Goal: Information Seeking & Learning: Learn about a topic

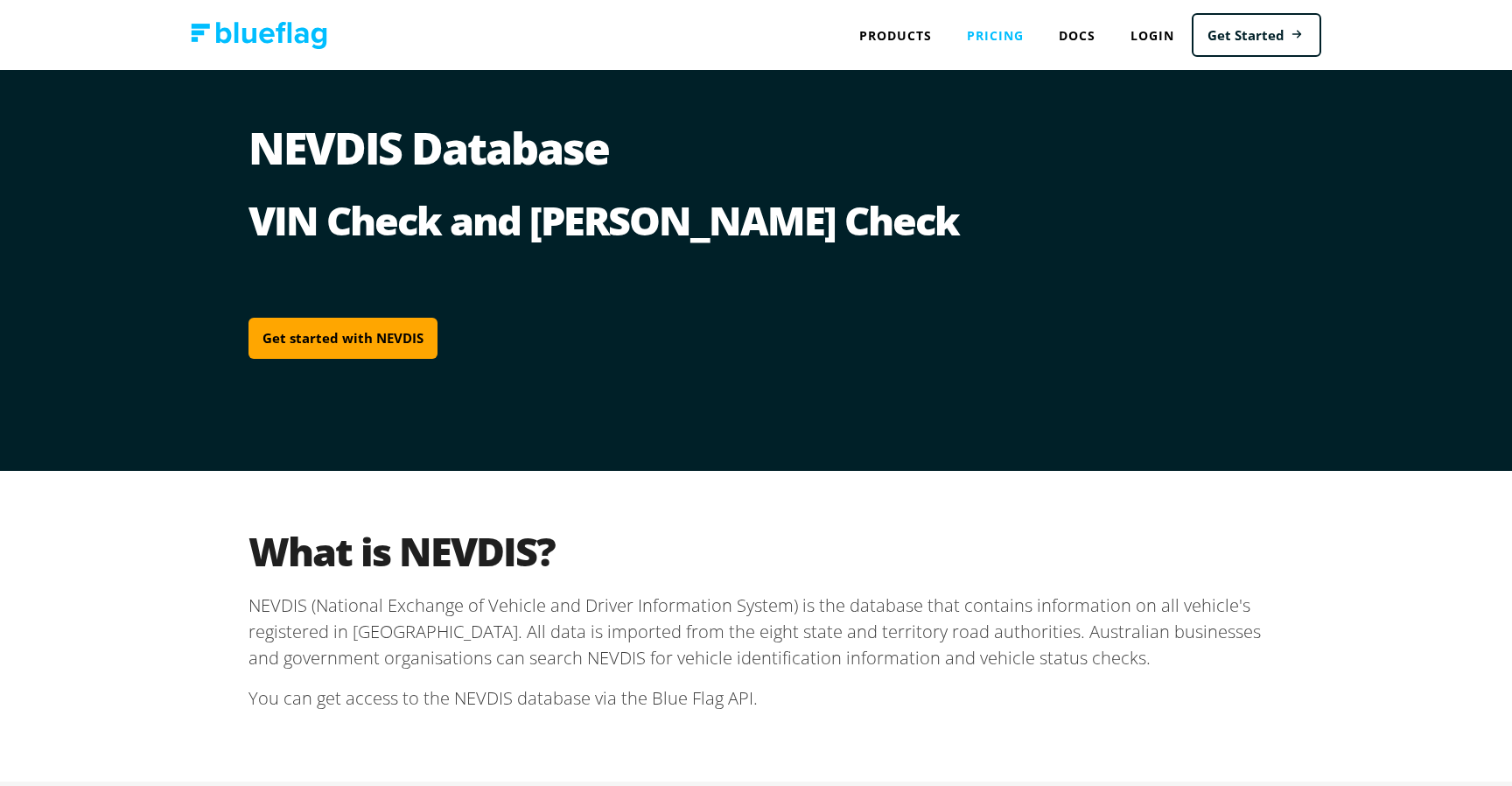
click at [982, 36] on link "Pricing" at bounding box center [996, 35] width 92 height 35
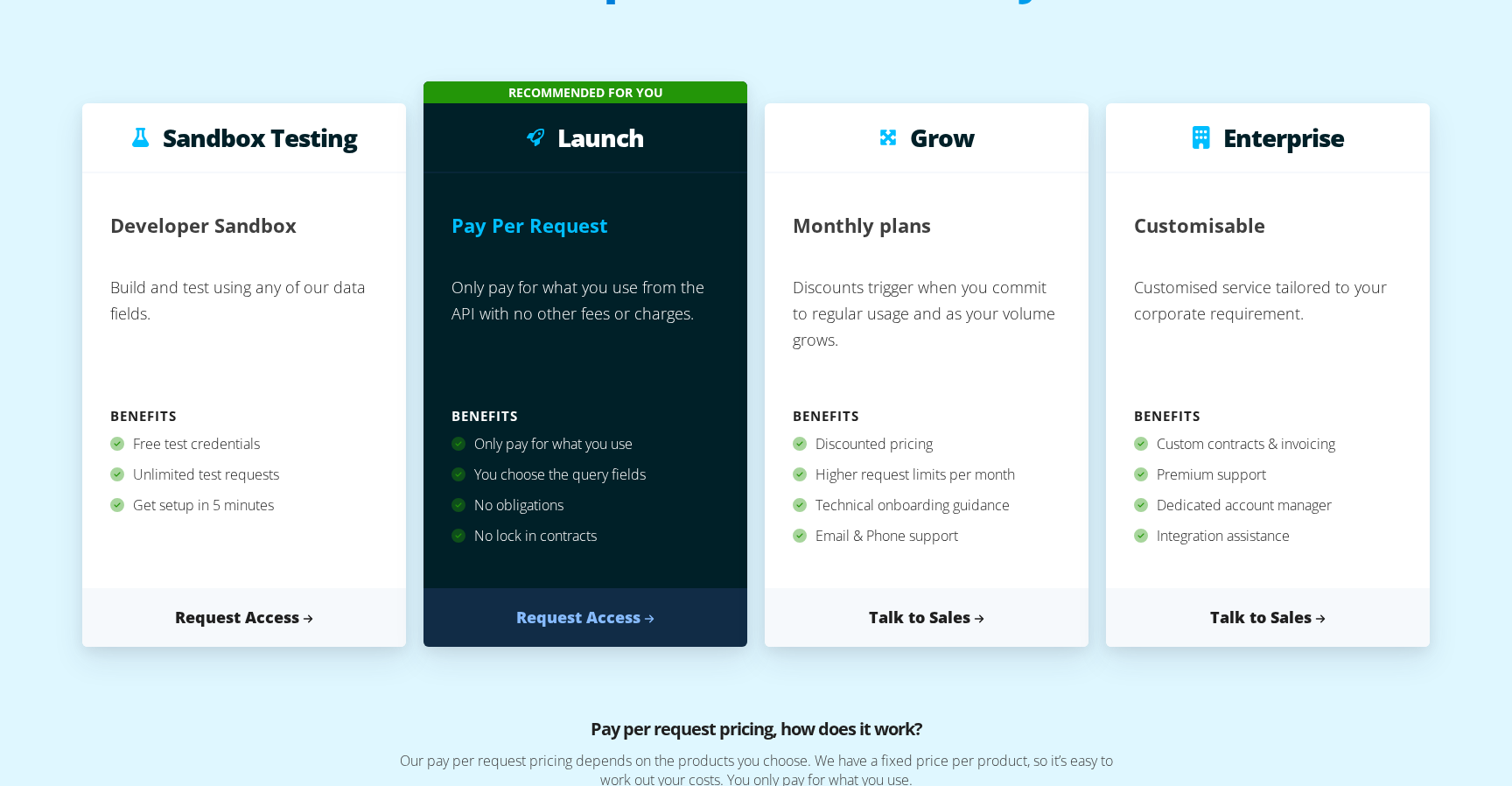
scroll to position [176, 0]
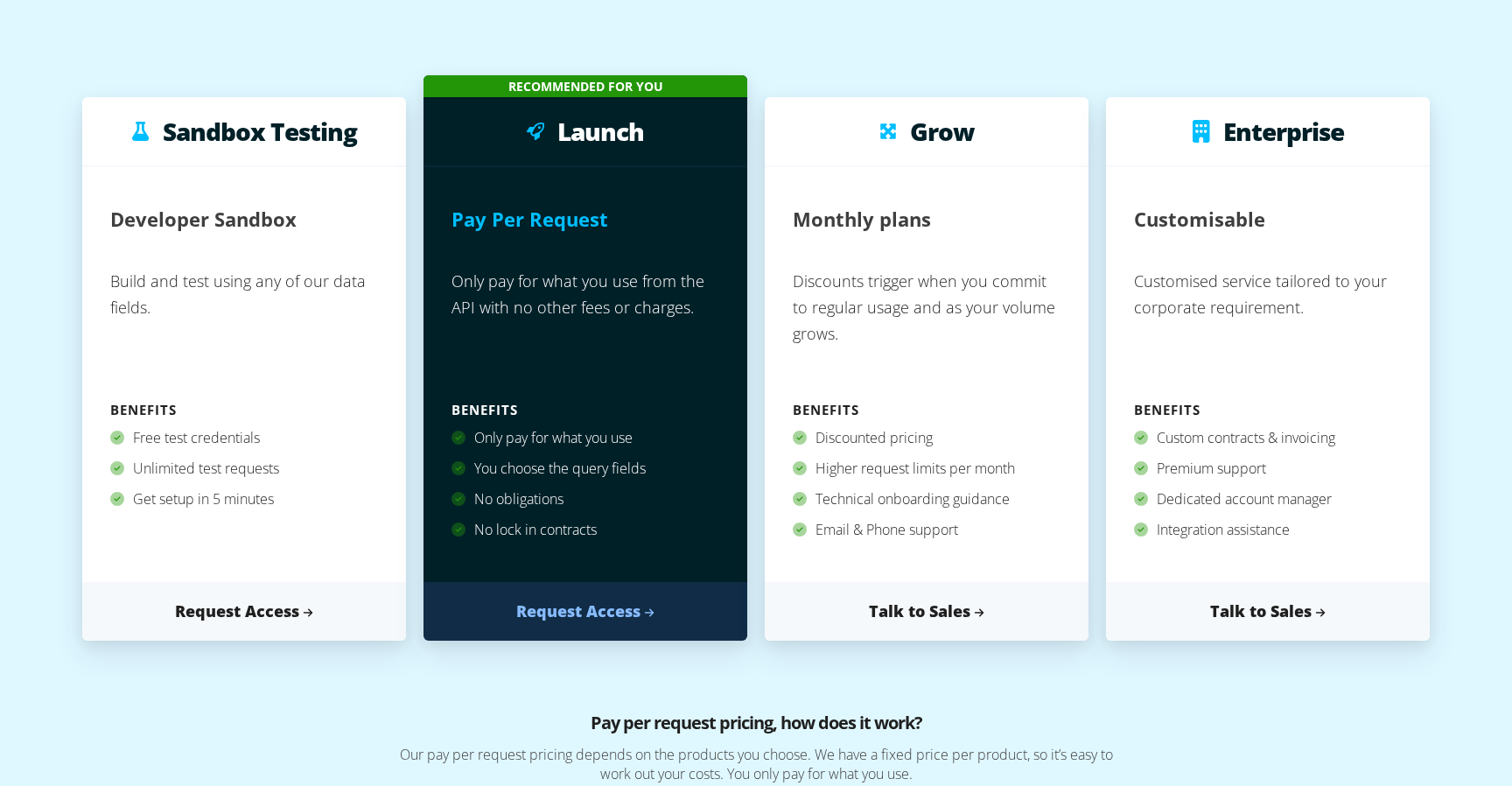
click at [651, 348] on p "Only pay for what you use from the API with no other fees or charges." at bounding box center [584, 329] width 267 height 136
click at [651, 346] on p "Only pay for what you use from the API with no other fees or charges." at bounding box center [584, 329] width 267 height 136
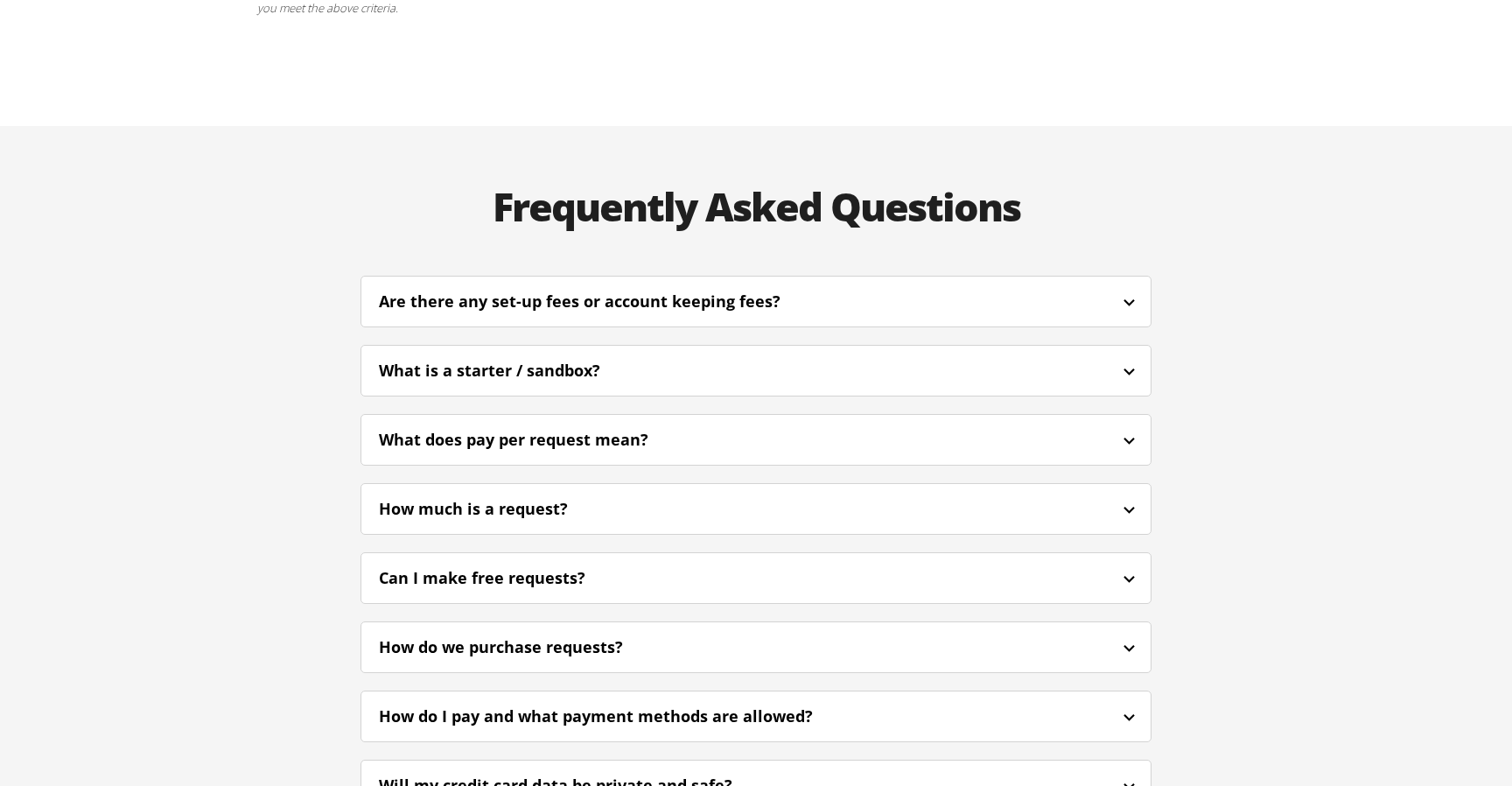
scroll to position [3965, 0]
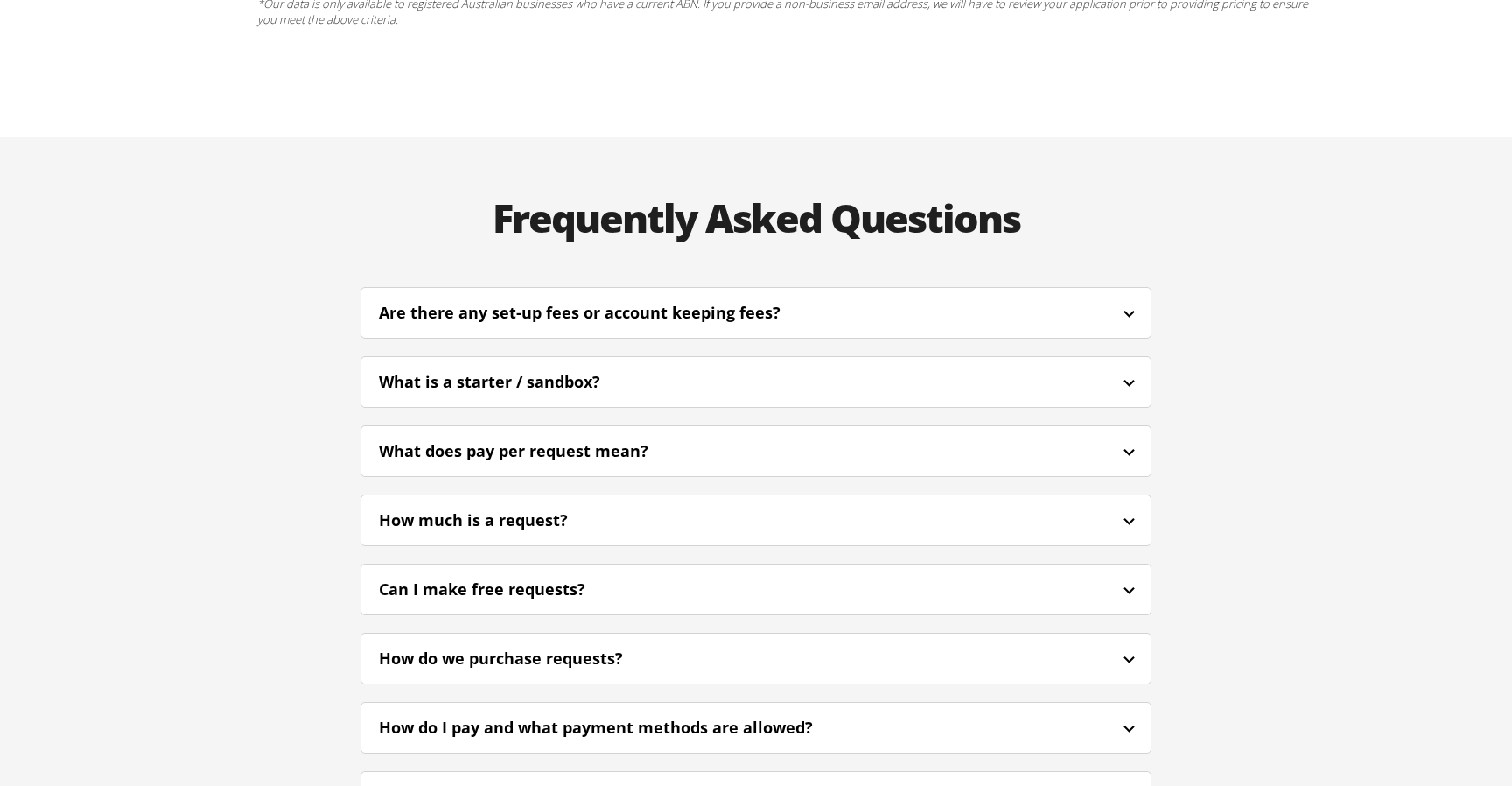
click at [638, 499] on div "How much is a request?" at bounding box center [755, 520] width 789 height 41
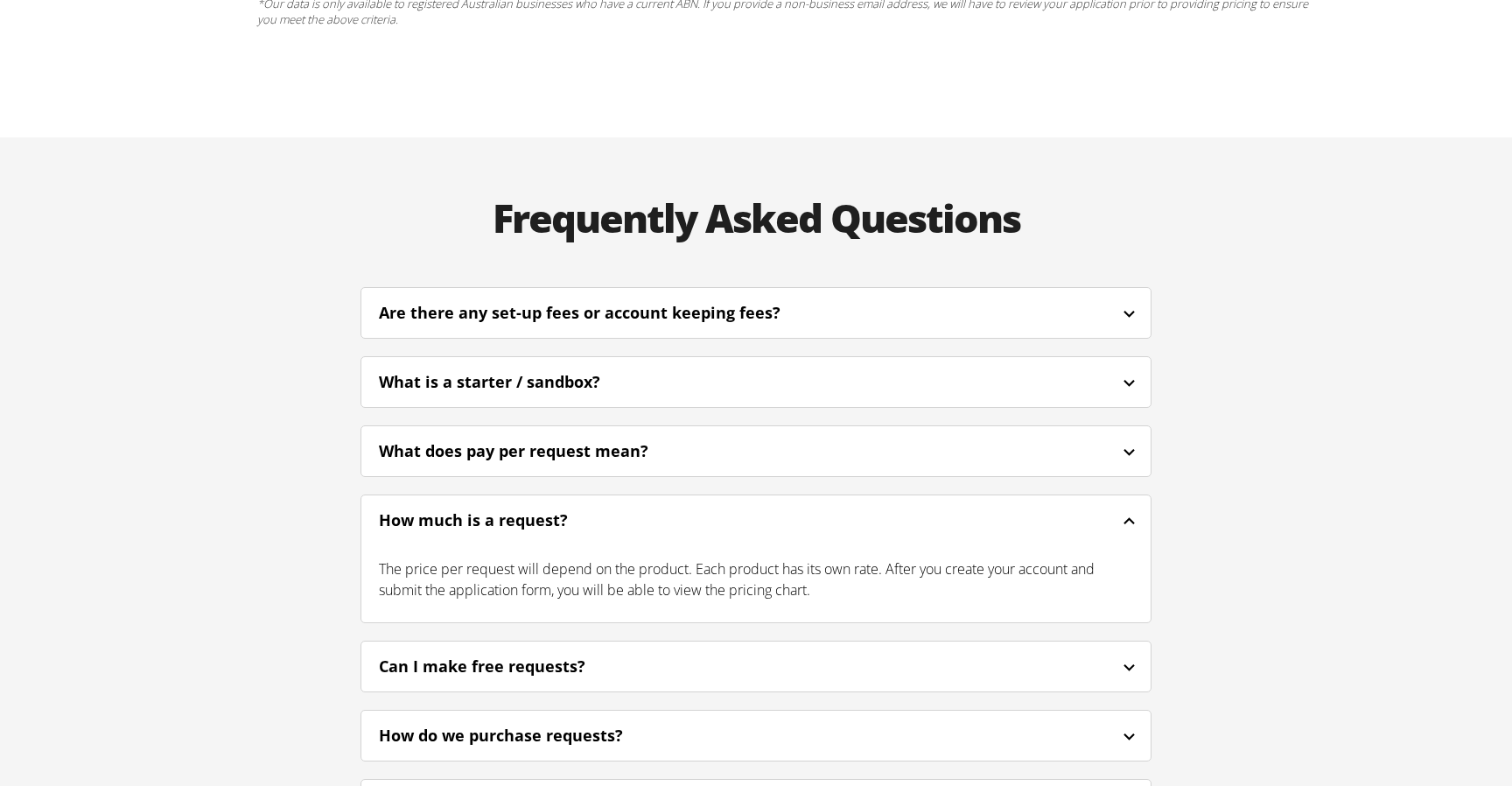
click at [634, 646] on div "Can I make free requests?" at bounding box center [755, 666] width 789 height 41
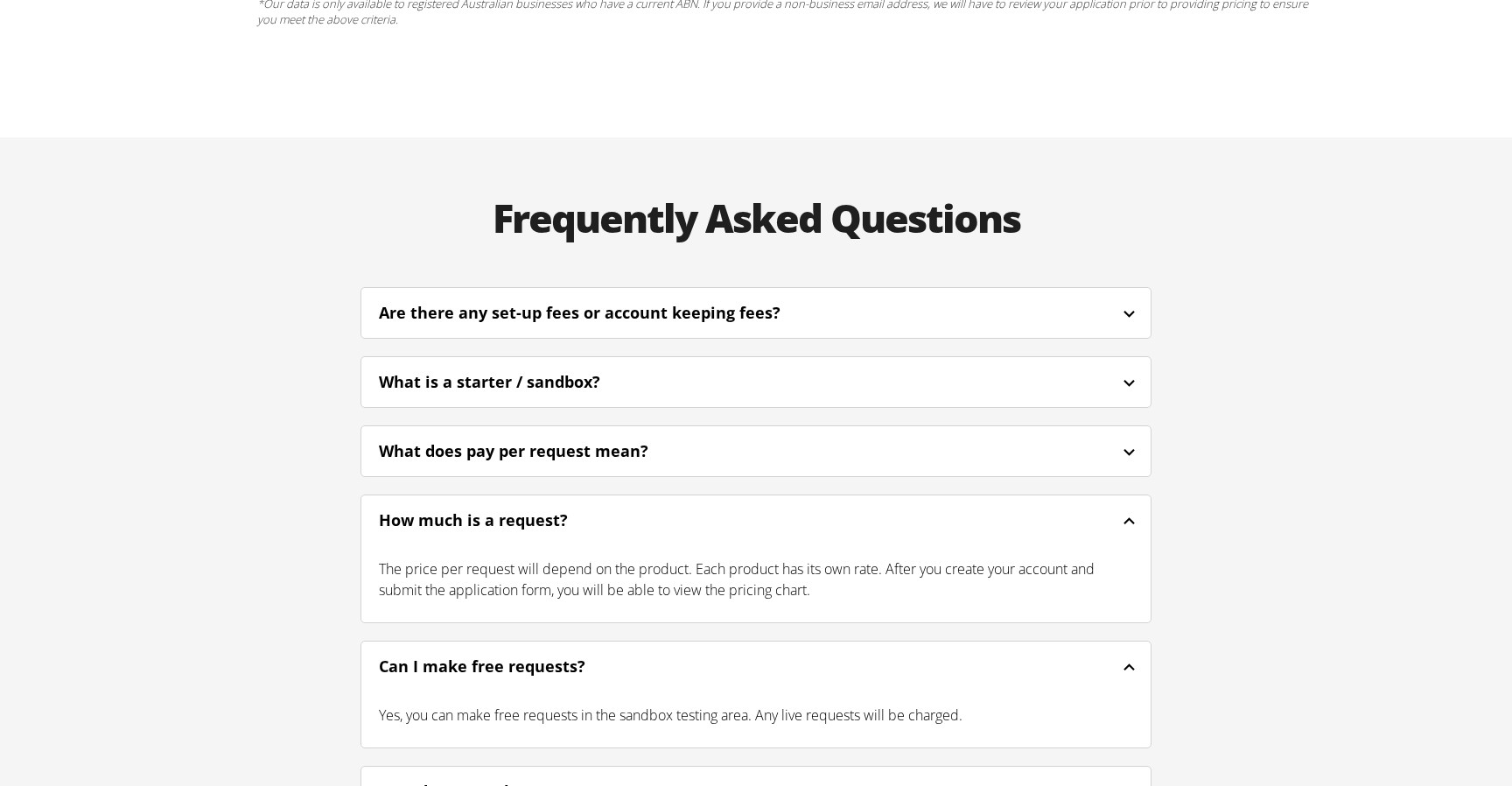
click at [633, 646] on div "Can I make free requests?" at bounding box center [755, 666] width 789 height 41
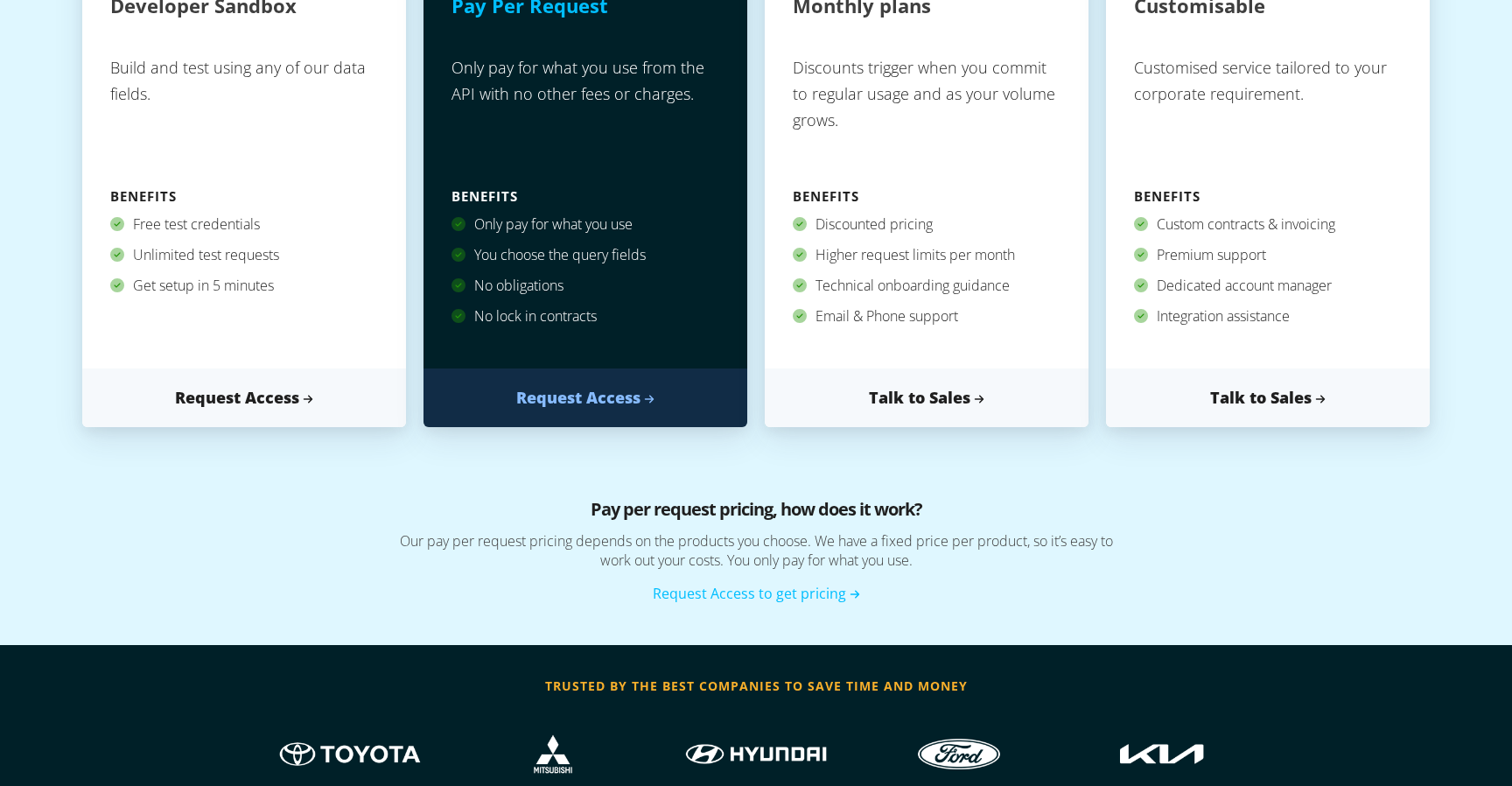
scroll to position [0, 0]
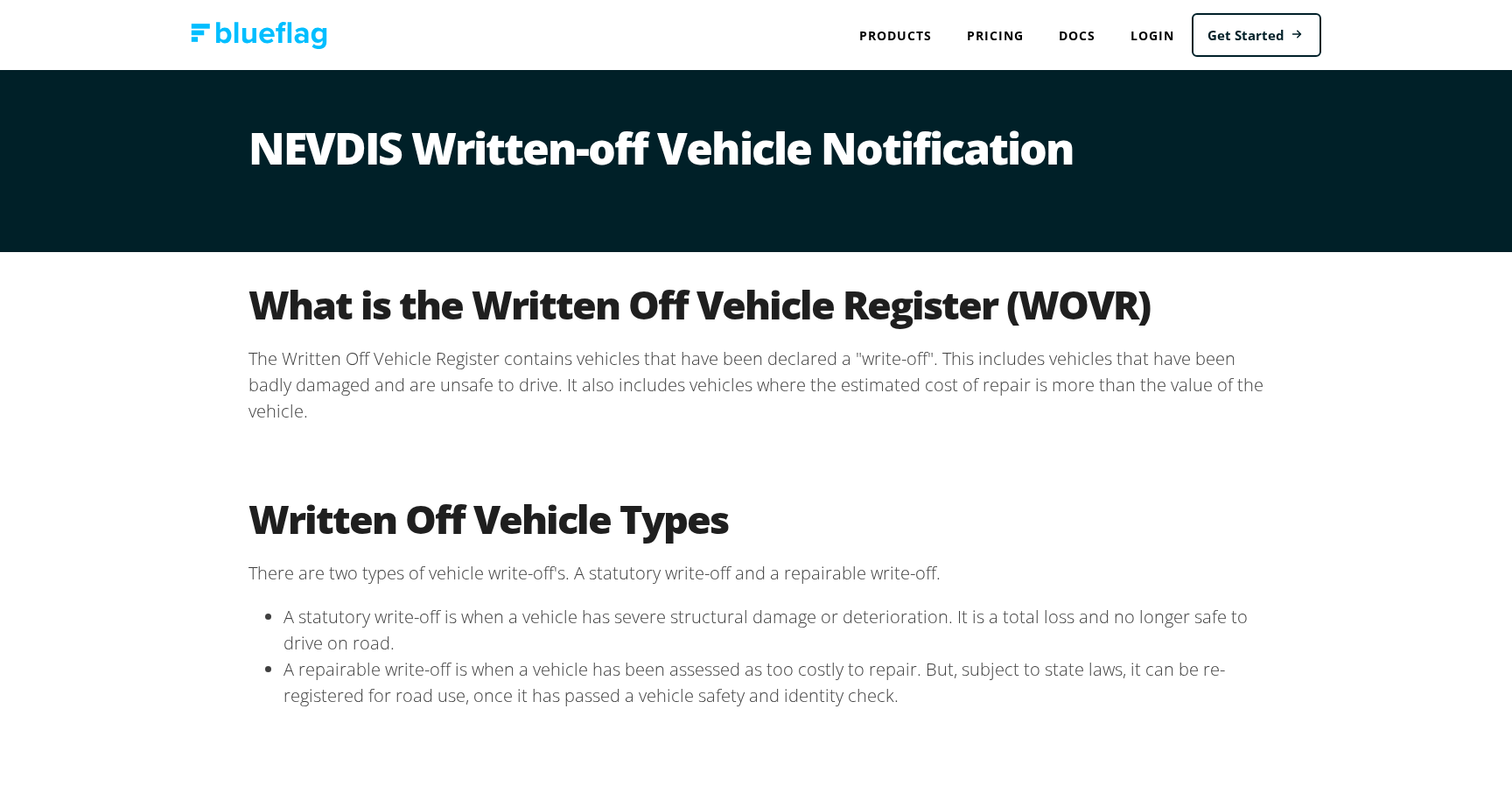
click at [258, 281] on div "What is the Written Off Vehicle Register (WOVR) The Written Off Vehicle Registe…" at bounding box center [755, 359] width 1049 height 215
